Goal: Task Accomplishment & Management: Complete application form

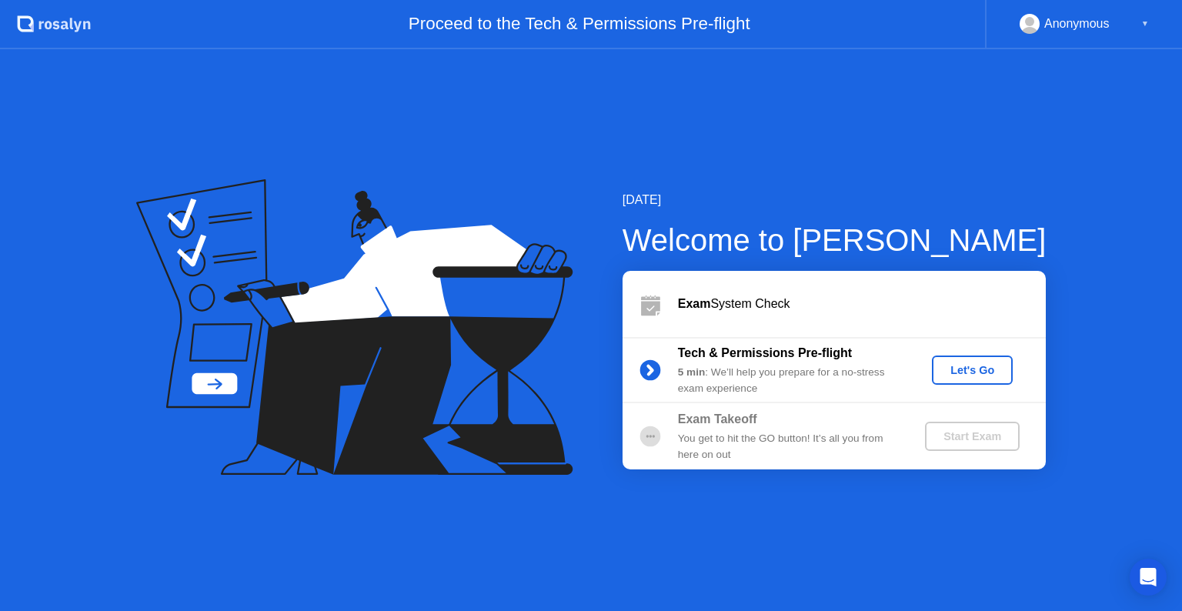
click at [951, 372] on div "Let's Go" at bounding box center [972, 370] width 68 height 12
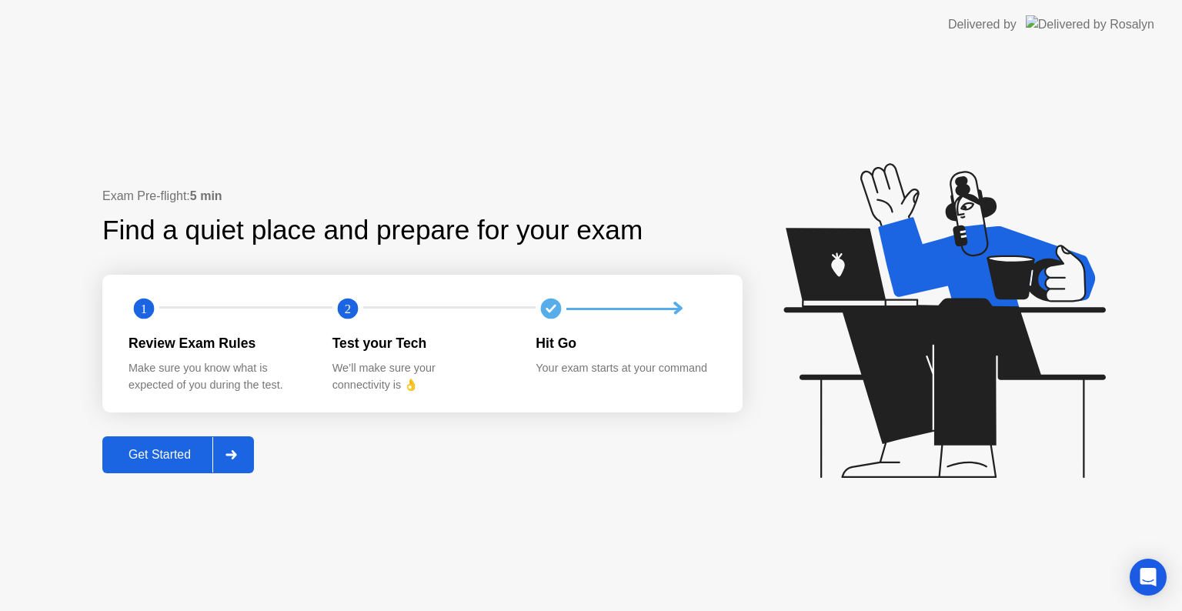
click at [154, 459] on div "Get Started" at bounding box center [159, 455] width 105 height 14
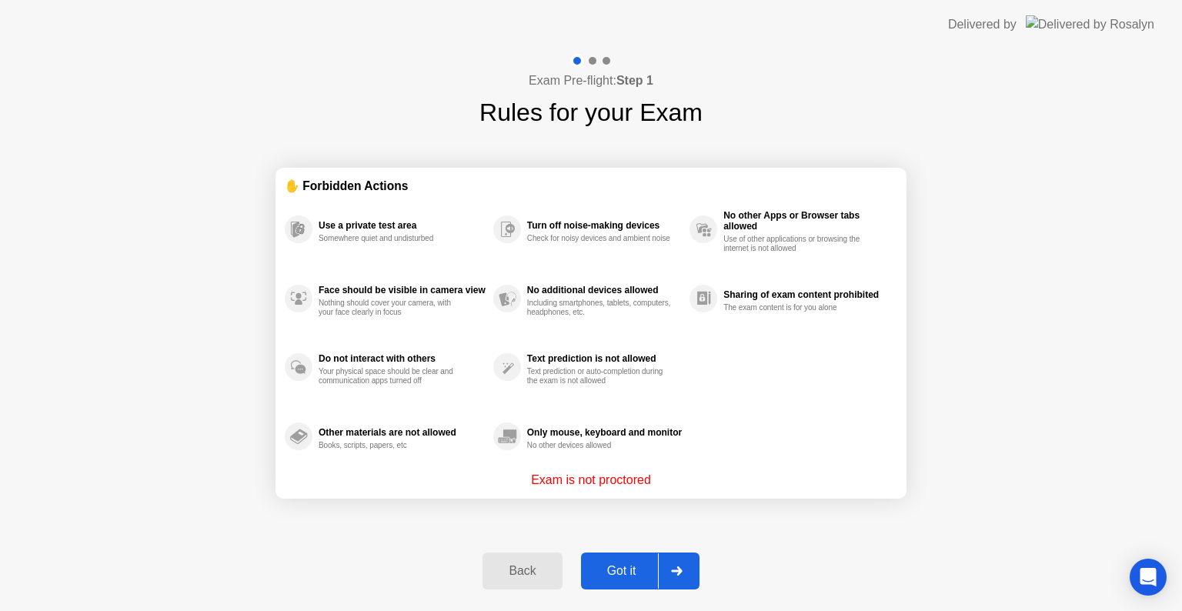
click at [632, 566] on div "Got it" at bounding box center [622, 571] width 72 height 14
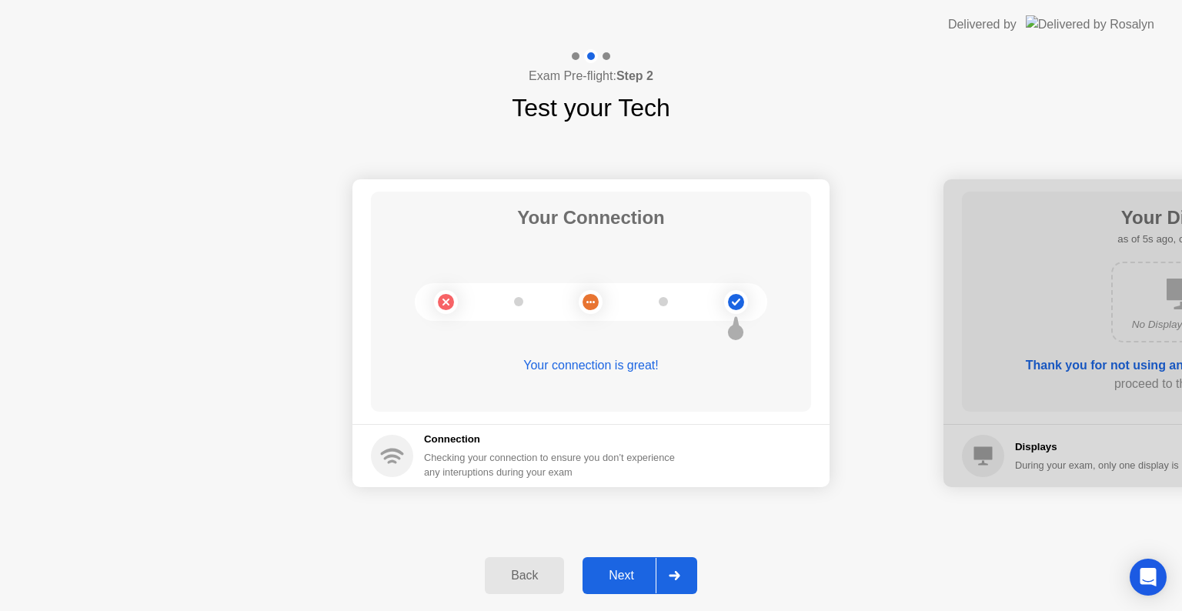
click at [621, 580] on div "Next" at bounding box center [621, 576] width 68 height 14
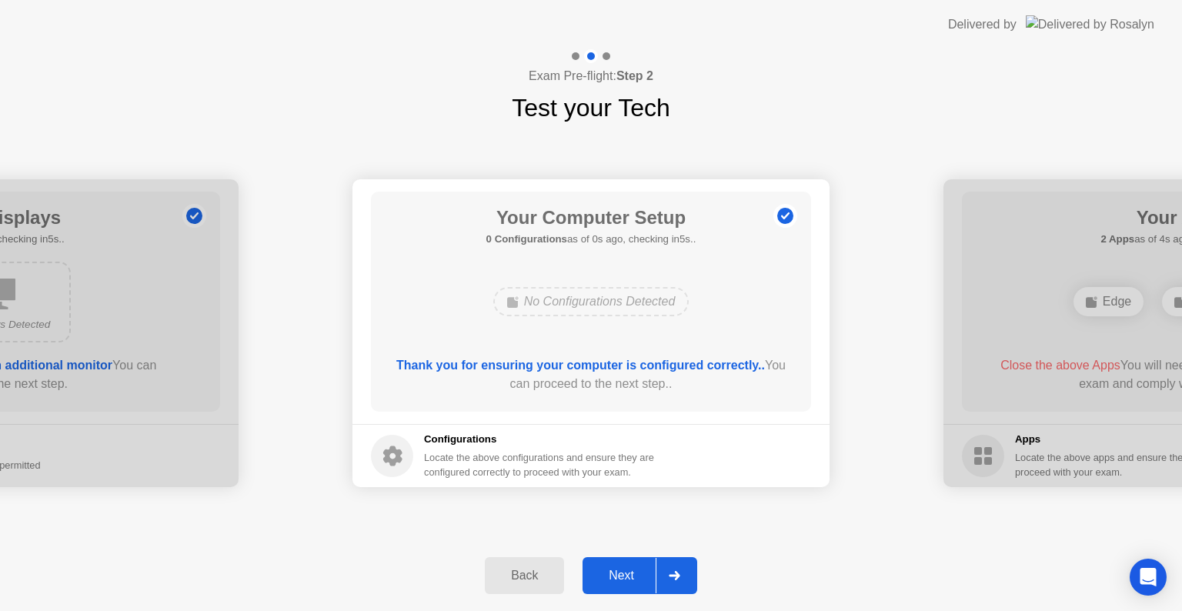
click at [546, 577] on div "Back" at bounding box center [524, 576] width 70 height 14
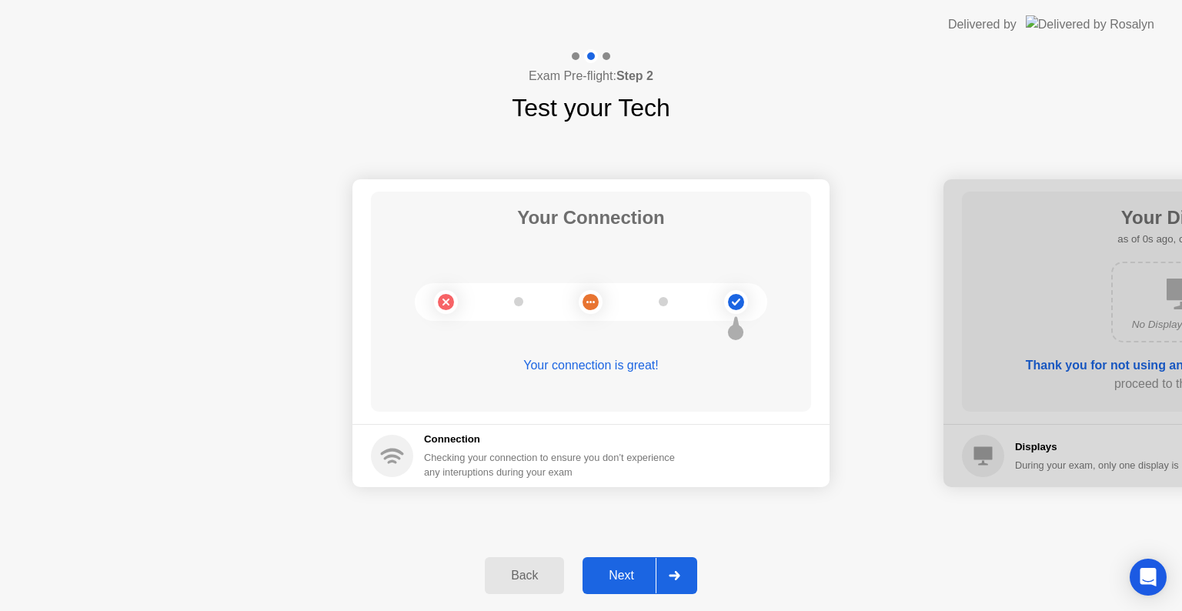
click at [607, 569] on div "Next" at bounding box center [621, 576] width 68 height 14
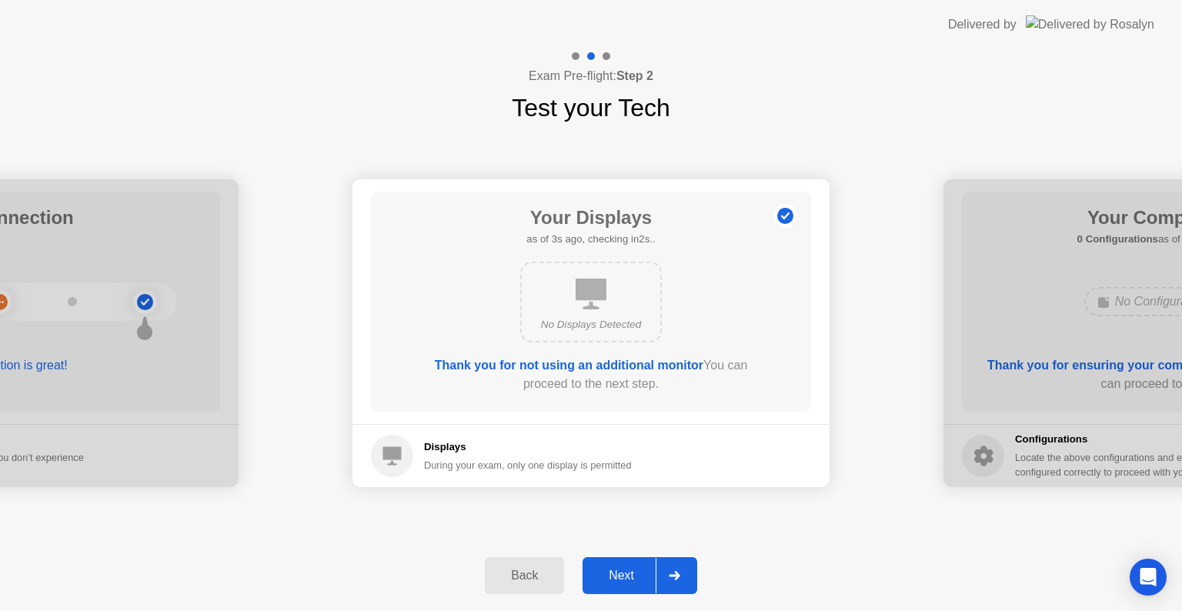
click at [623, 576] on div "Next" at bounding box center [621, 576] width 68 height 14
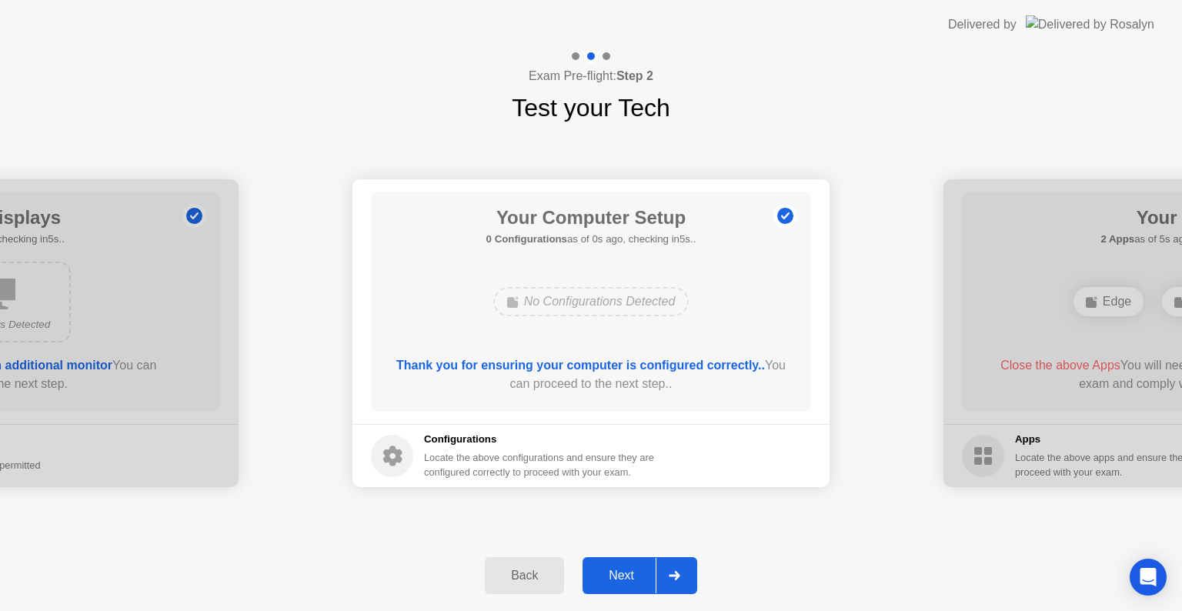
click at [633, 573] on div "Next" at bounding box center [621, 576] width 68 height 14
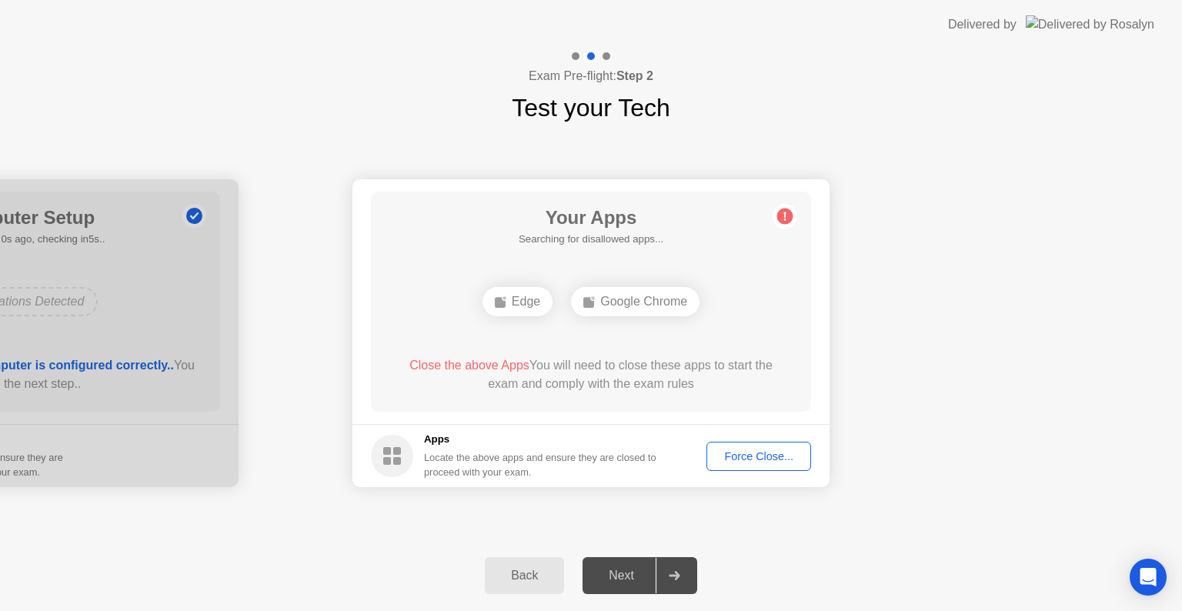
click at [768, 462] on div "Force Close..." at bounding box center [759, 456] width 94 height 12
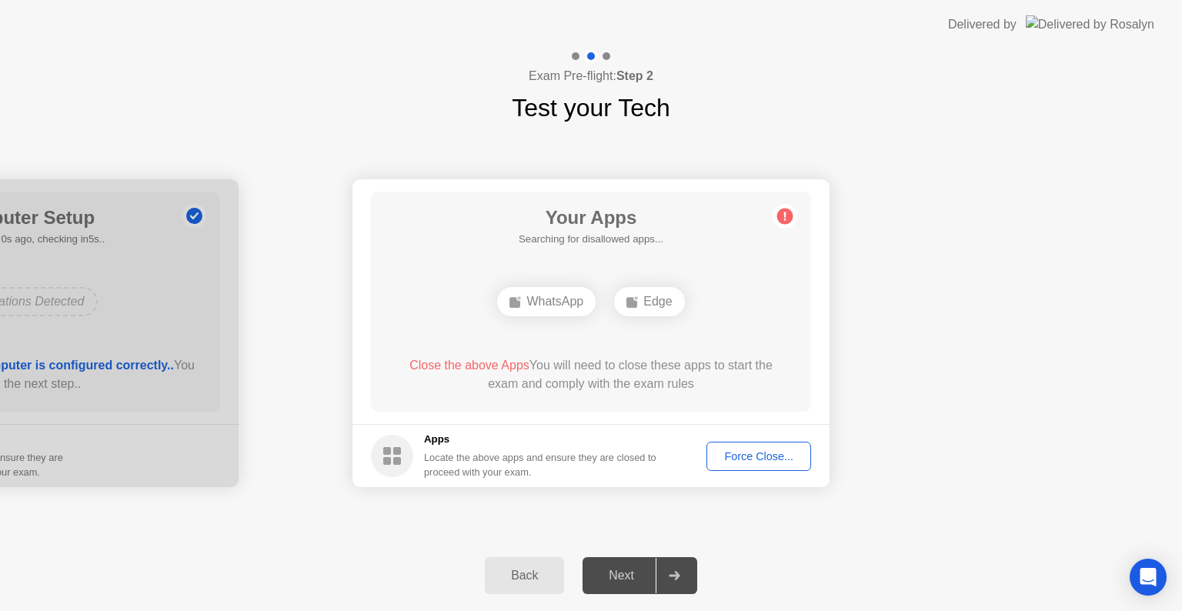
click at [743, 456] on div "Force Close..." at bounding box center [759, 456] width 94 height 12
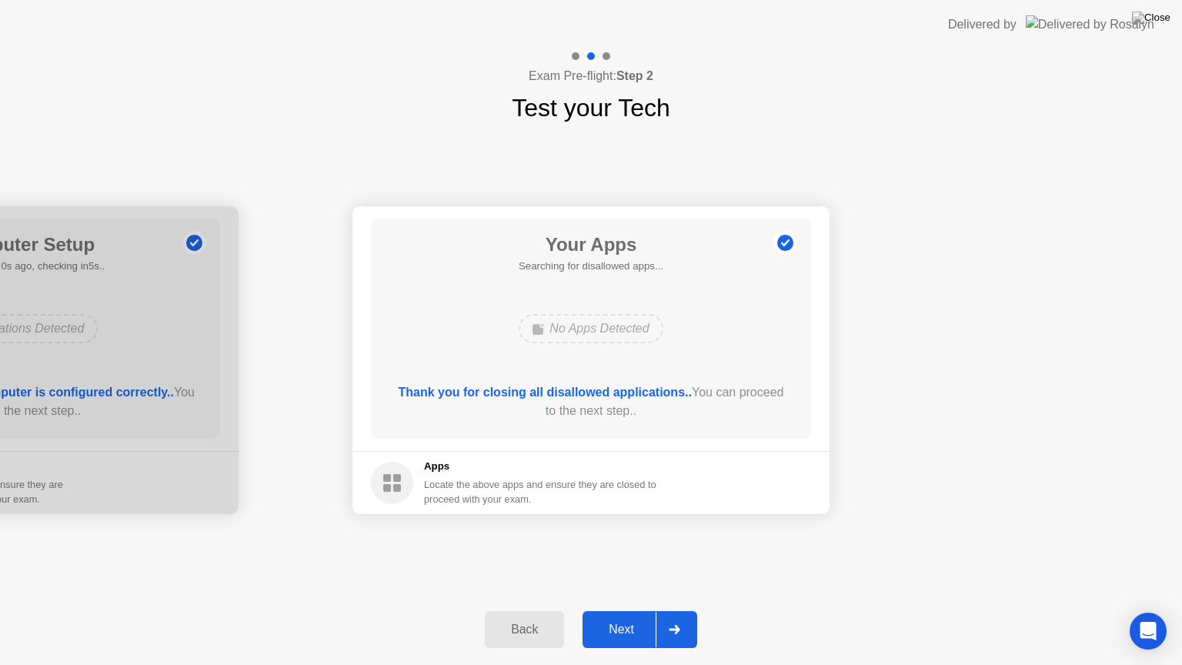
click at [634, 610] on div "Next" at bounding box center [621, 629] width 68 height 14
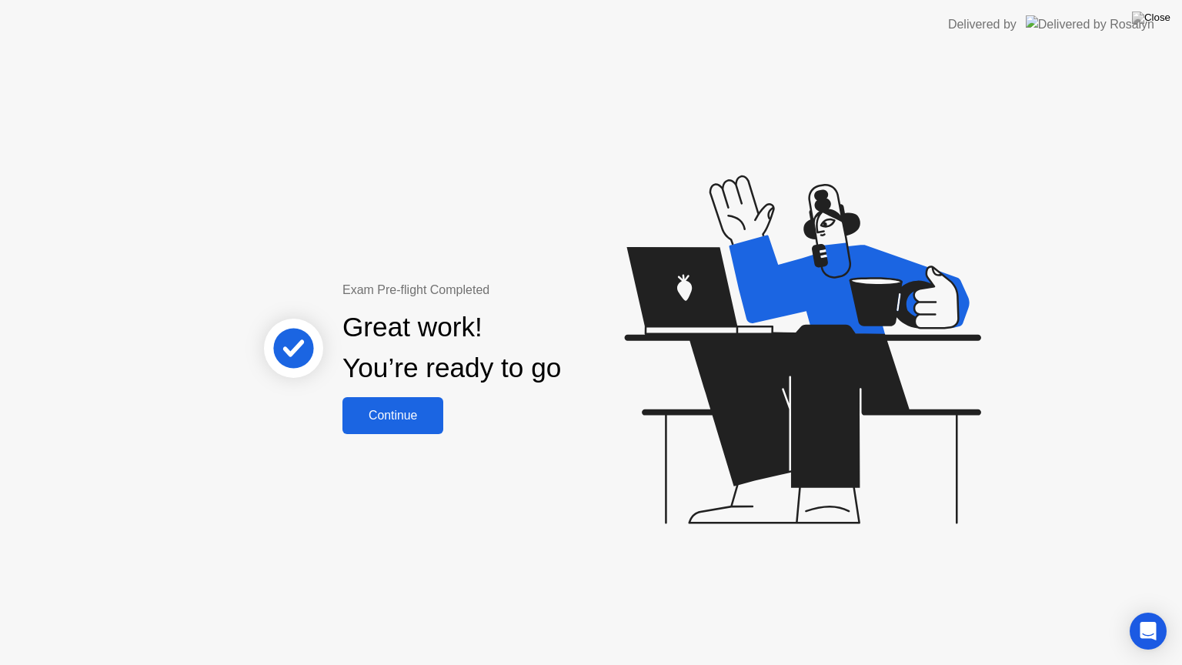
click at [422, 409] on div "Continue" at bounding box center [393, 416] width 92 height 14
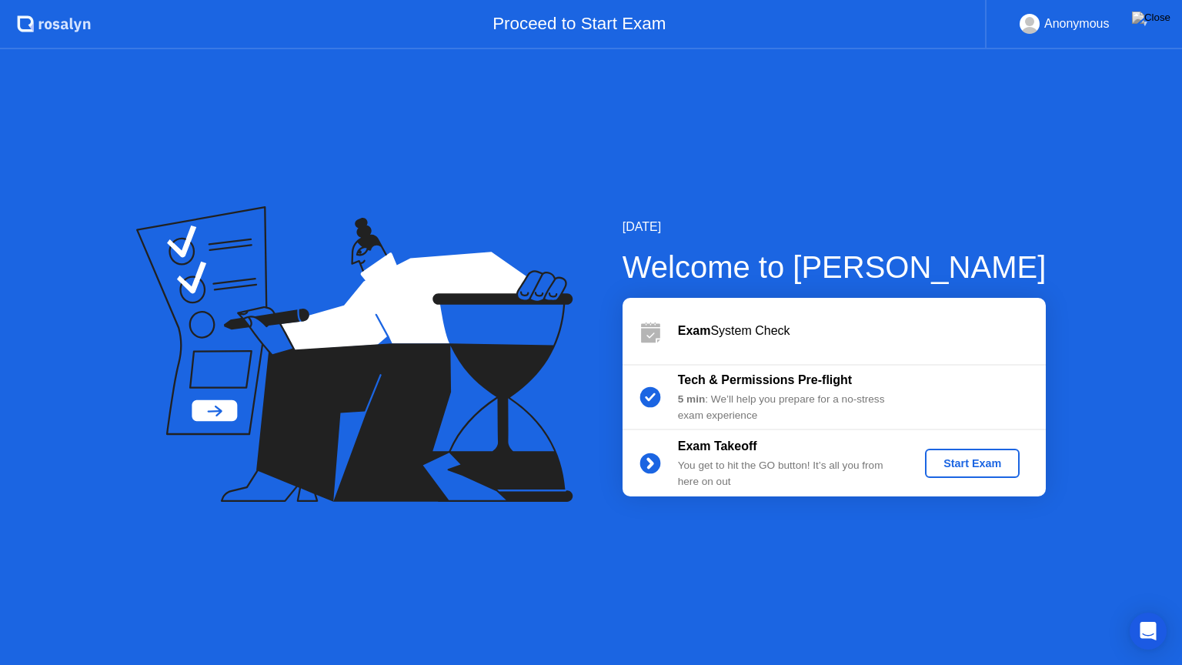
click at [974, 469] on div "Start Exam" at bounding box center [972, 463] width 82 height 12
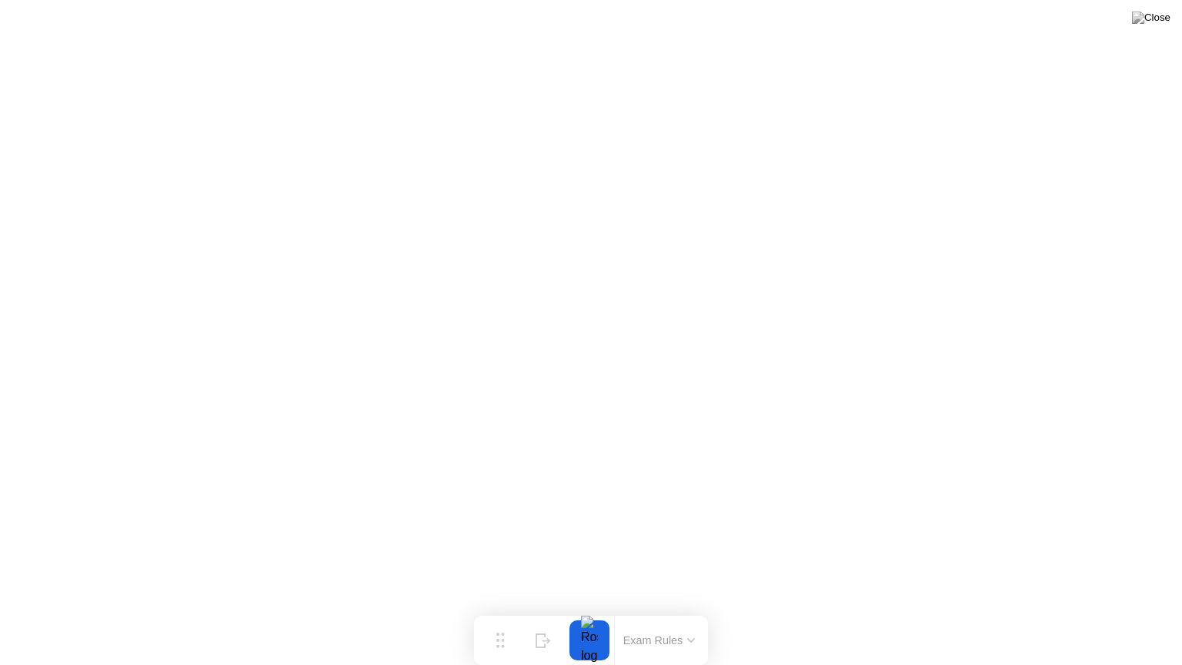
click at [689, 610] on button "Exam Rules" at bounding box center [660, 640] width 82 height 14
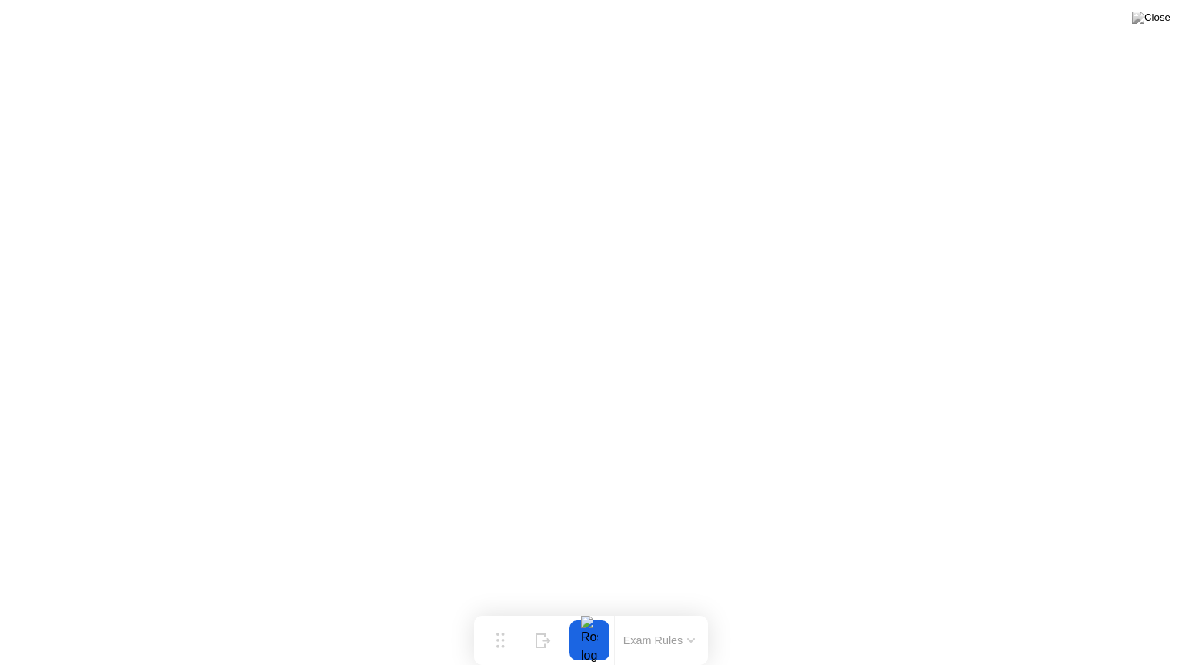
click at [695, 610] on button "Exam Rules" at bounding box center [660, 640] width 82 height 14
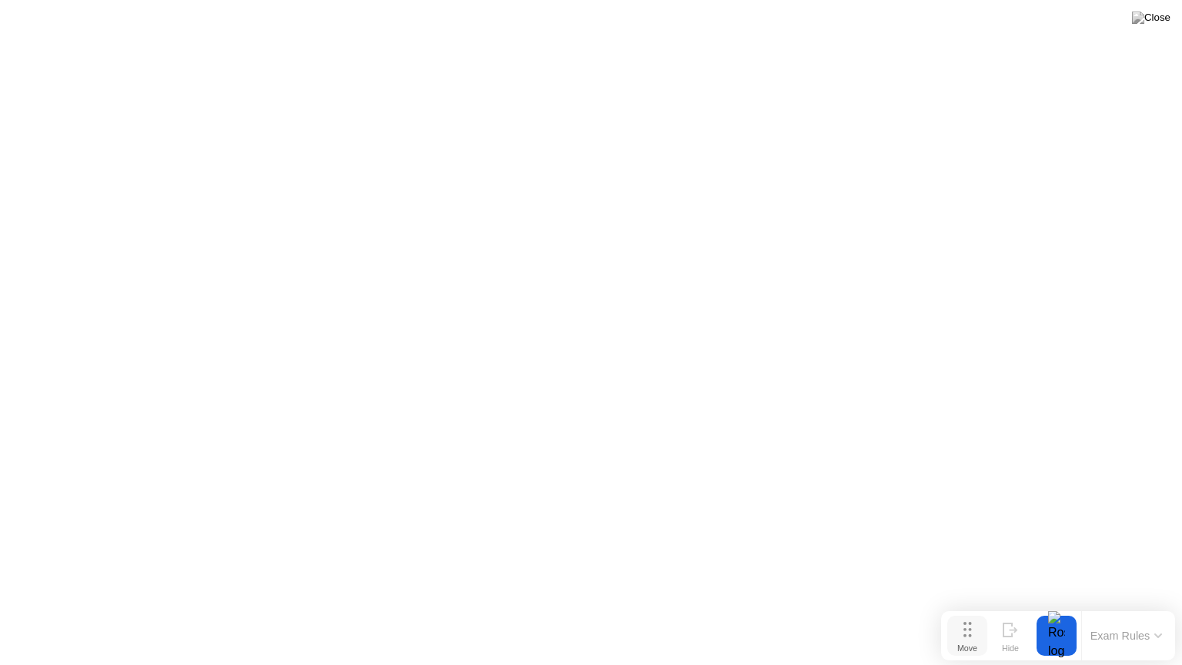
drag, startPoint x: 510, startPoint y: 642, endPoint x: 977, endPoint y: 637, distance: 467.1
click at [977, 610] on button "Move" at bounding box center [967, 636] width 40 height 40
click at [1158, 22] on img at bounding box center [1151, 18] width 38 height 12
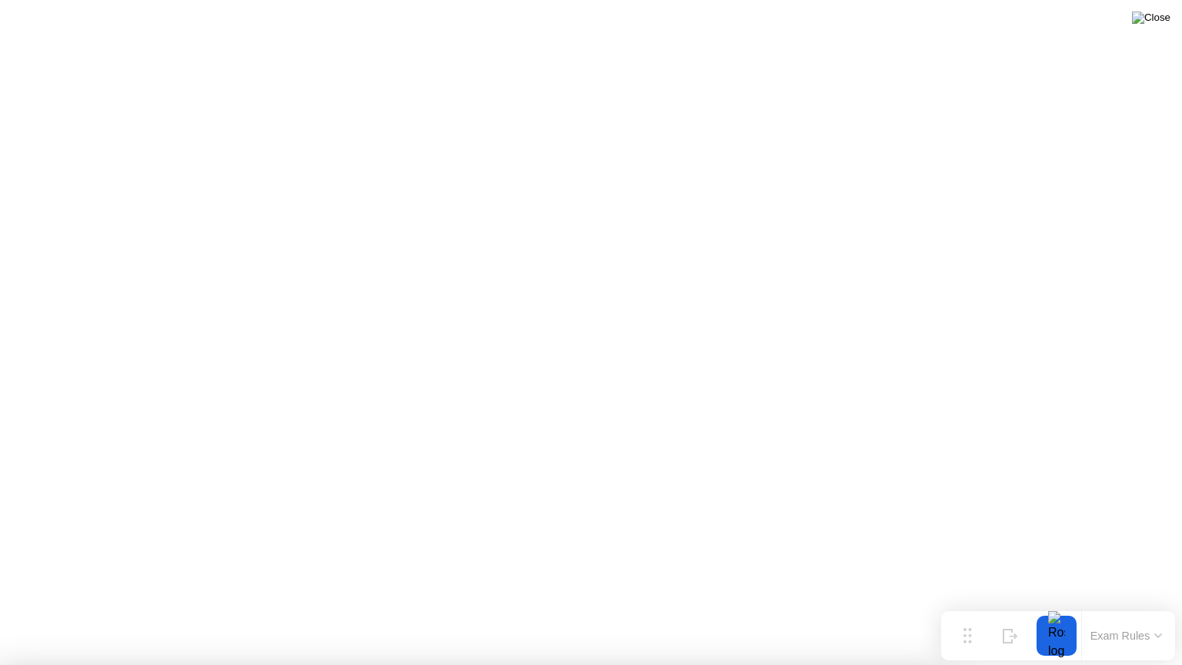
click at [1158, 22] on img at bounding box center [1151, 18] width 38 height 12
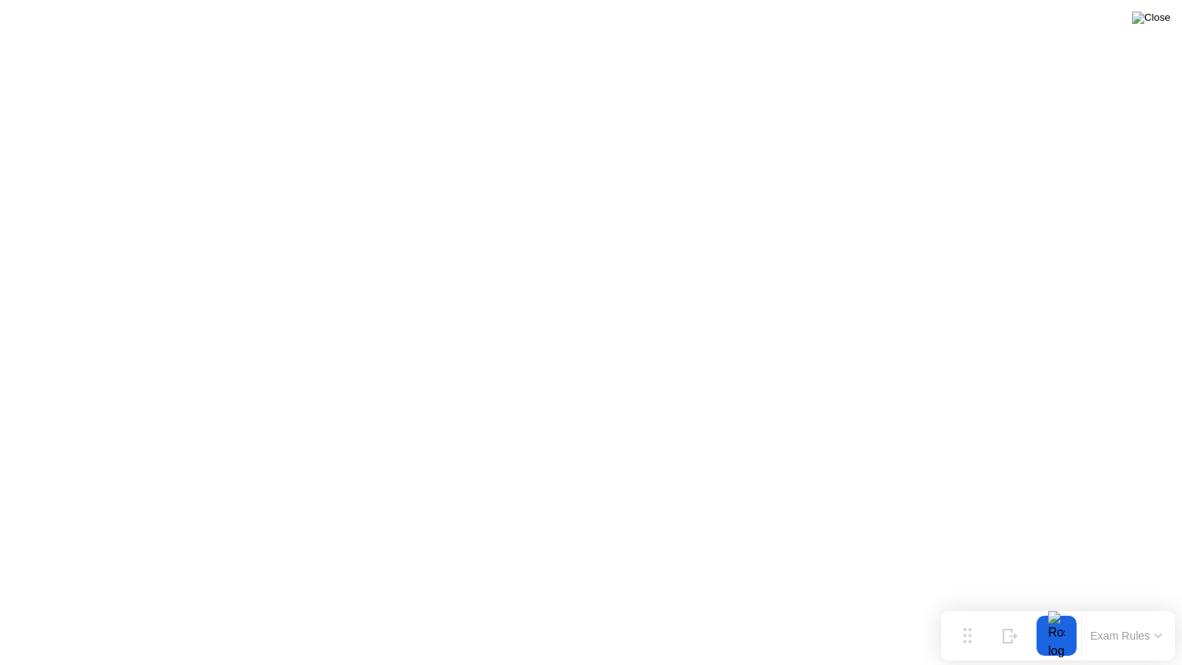
click at [1164, 24] on img at bounding box center [1151, 18] width 38 height 12
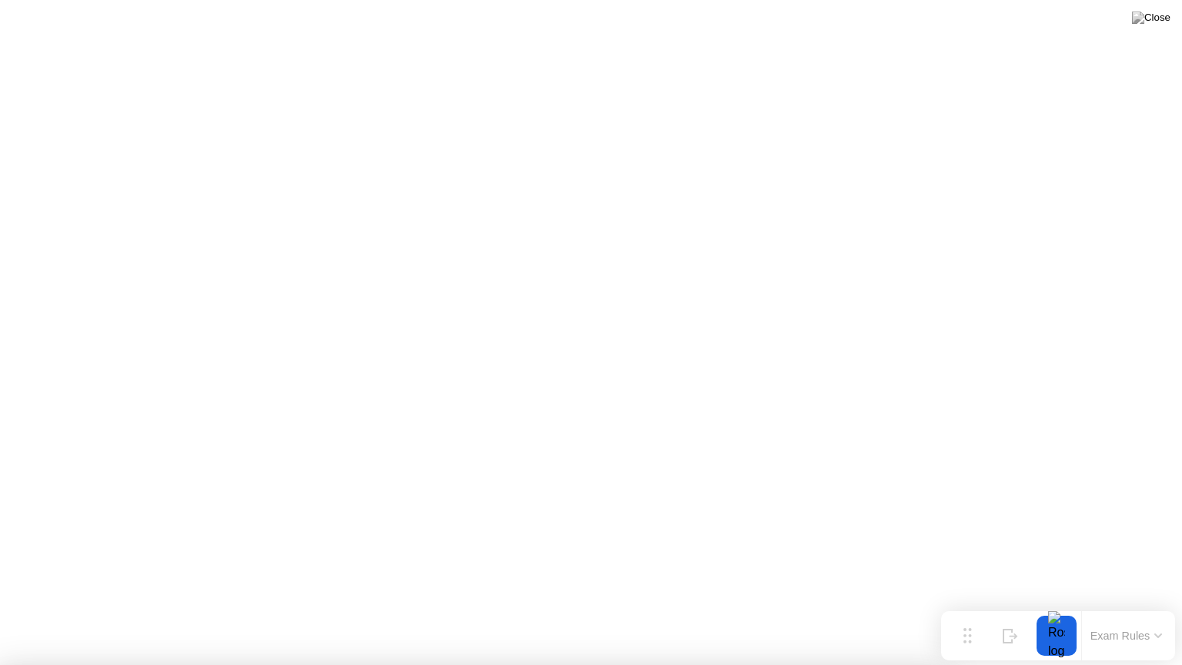
click at [1169, 15] on img at bounding box center [1151, 18] width 38 height 12
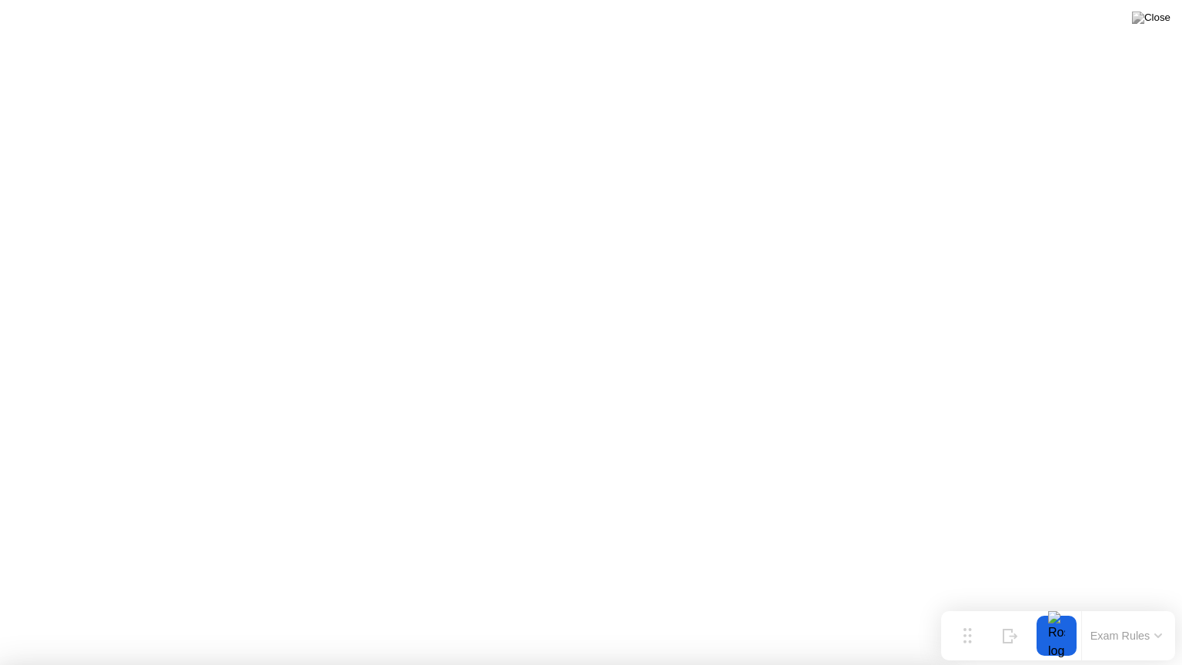
click at [811, 610] on div at bounding box center [591, 665] width 1182 height 0
click at [1160, 14] on img at bounding box center [1151, 18] width 38 height 12
